Goal: Task Accomplishment & Management: Manage account settings

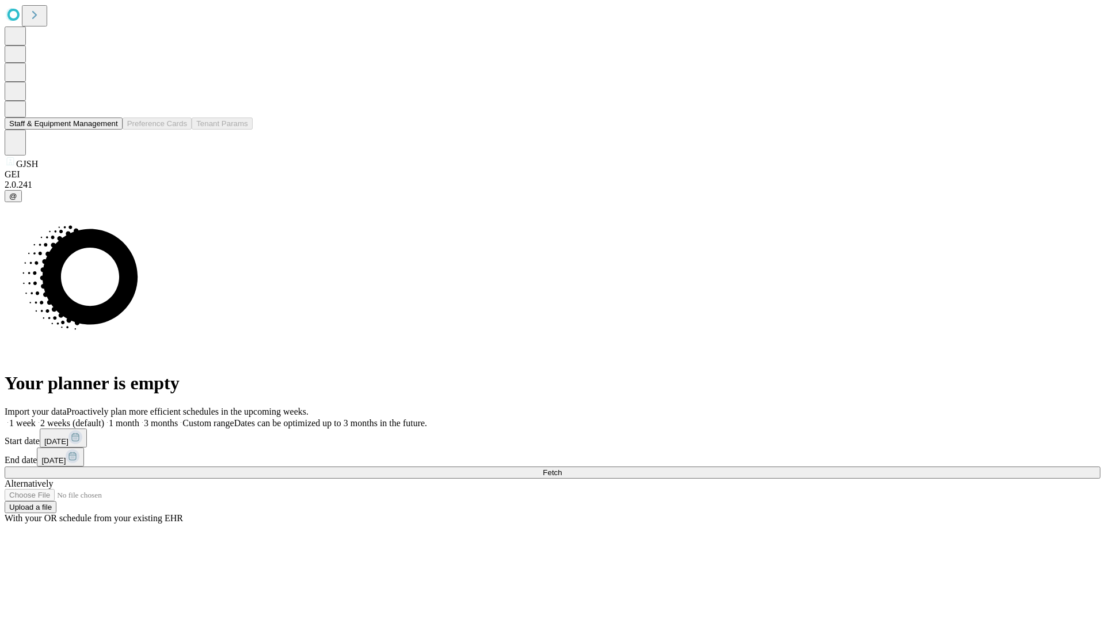
click at [110, 129] on button "Staff & Equipment Management" at bounding box center [64, 123] width 118 height 12
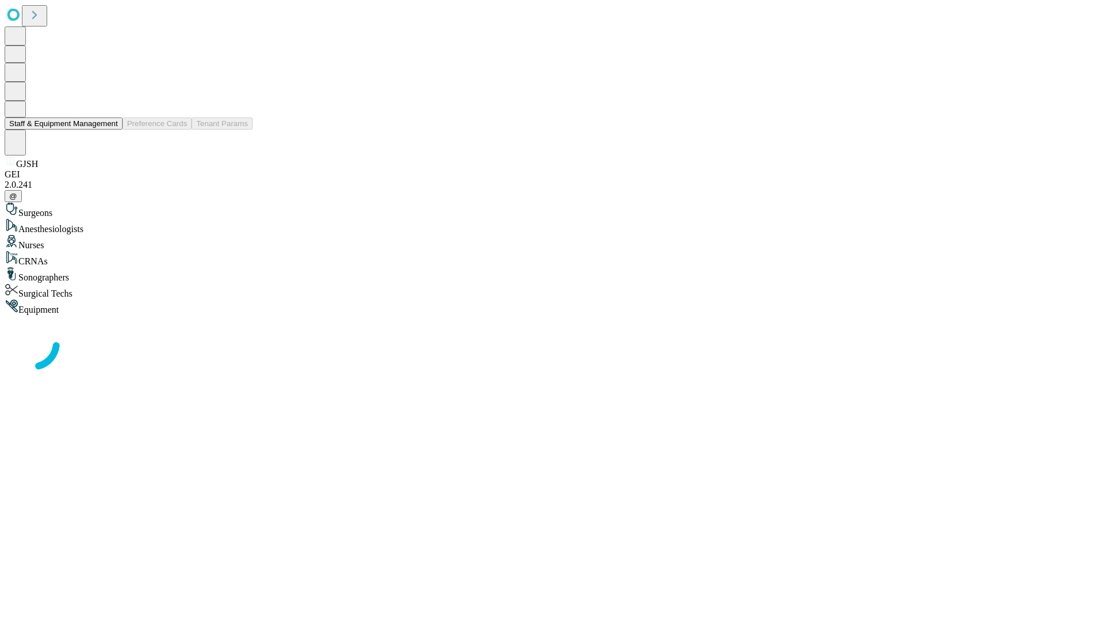
click at [110, 129] on button "Staff & Equipment Management" at bounding box center [64, 123] width 118 height 12
